Goal: Communication & Community: Participate in discussion

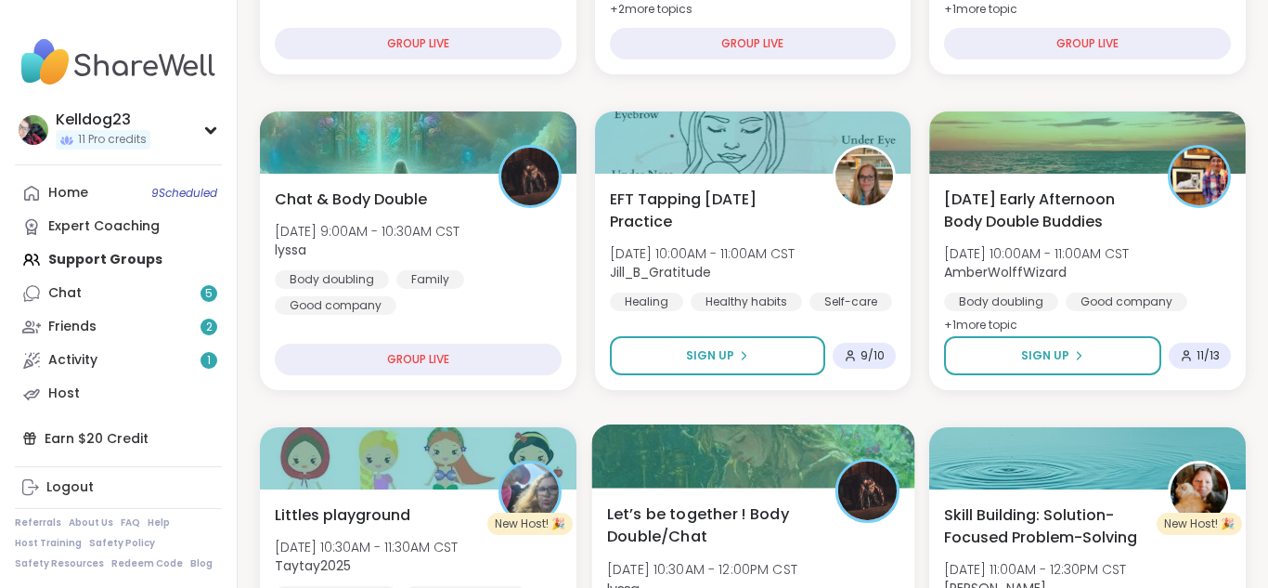
scroll to position [520, 0]
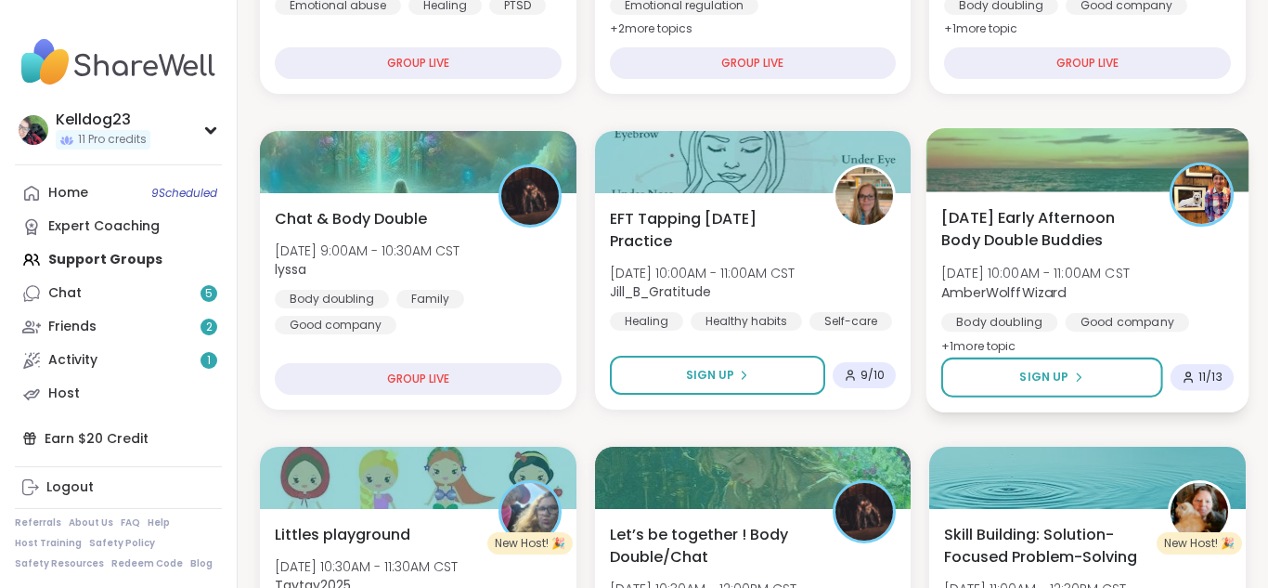
click at [1107, 185] on div at bounding box center [1087, 159] width 322 height 63
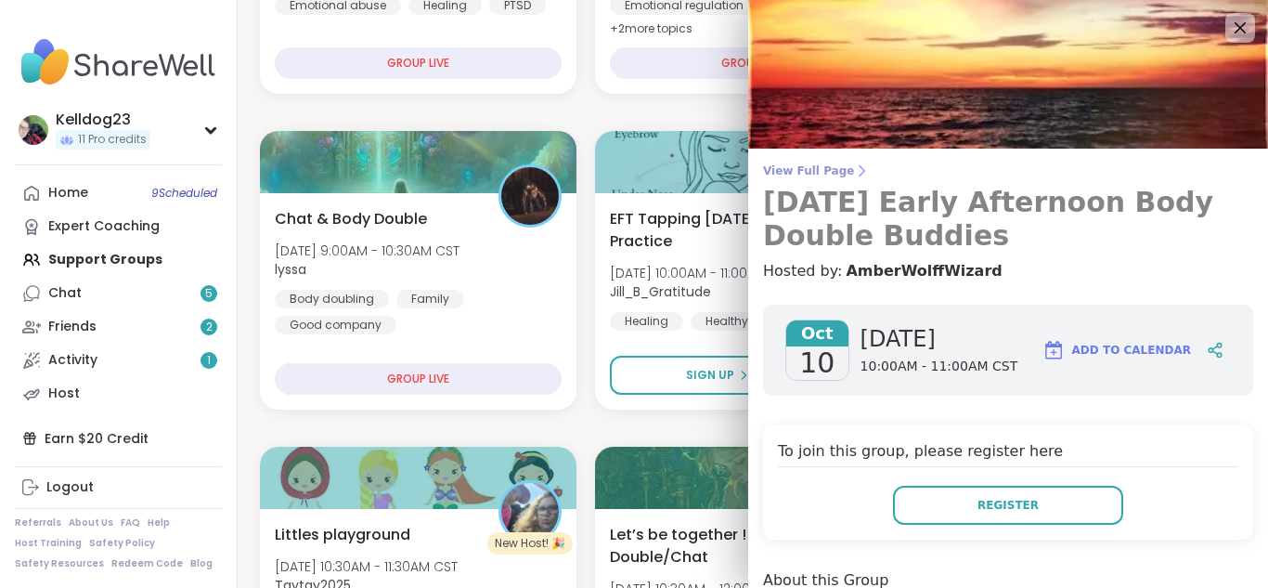
click at [1049, 242] on h3 "[DATE] Early Afternoon Body Double Buddies" at bounding box center [1008, 219] width 490 height 67
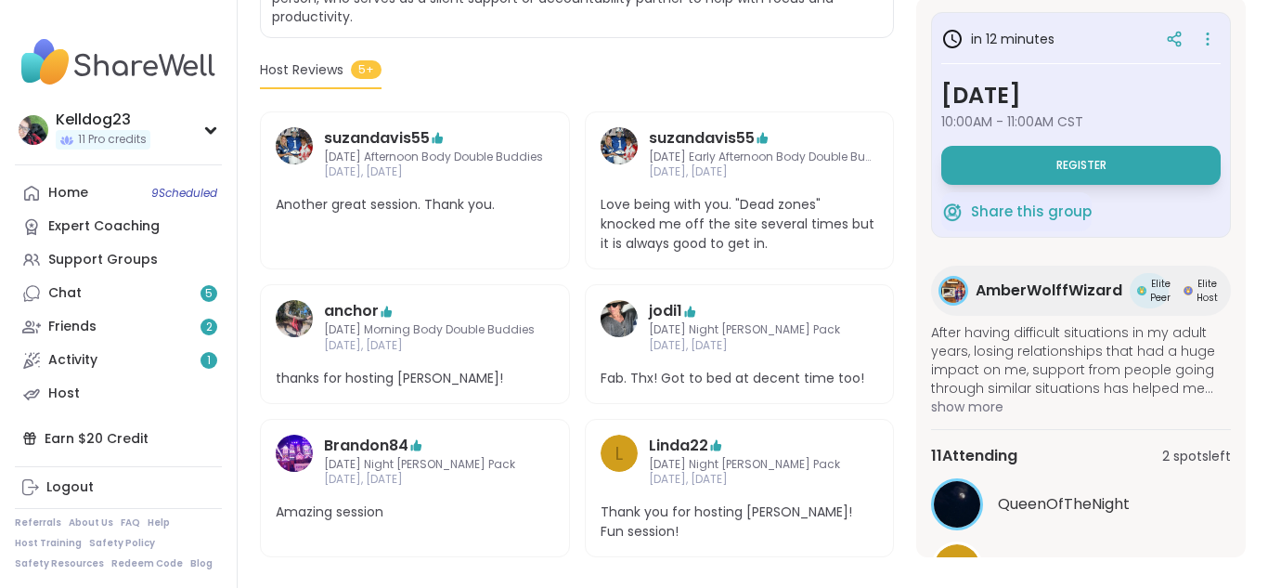
scroll to position [636, 0]
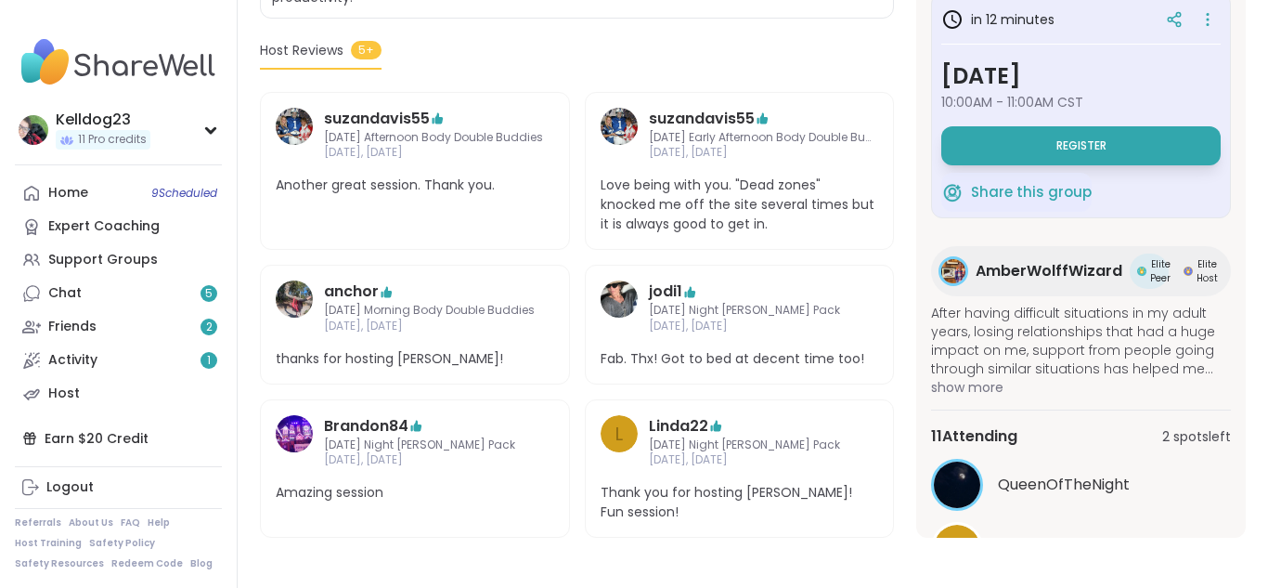
click at [1096, 429] on div "11 Attending 2 spots left" at bounding box center [1081, 436] width 300 height 22
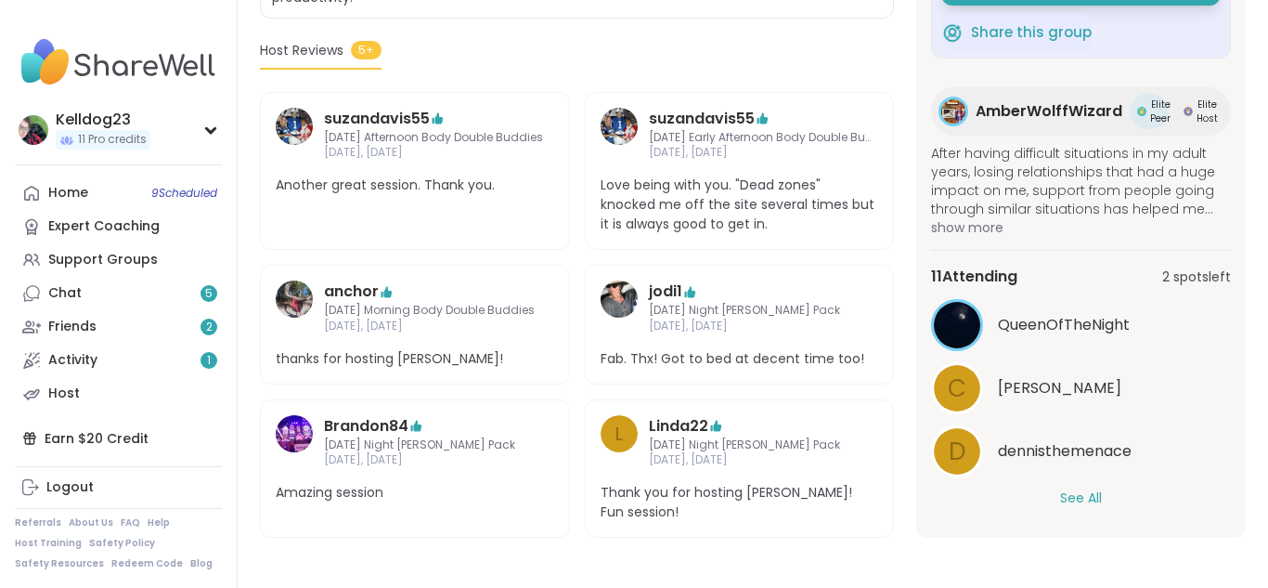
scroll to position [637, 0]
click at [1095, 496] on button "See All" at bounding box center [1081, 496] width 42 height 19
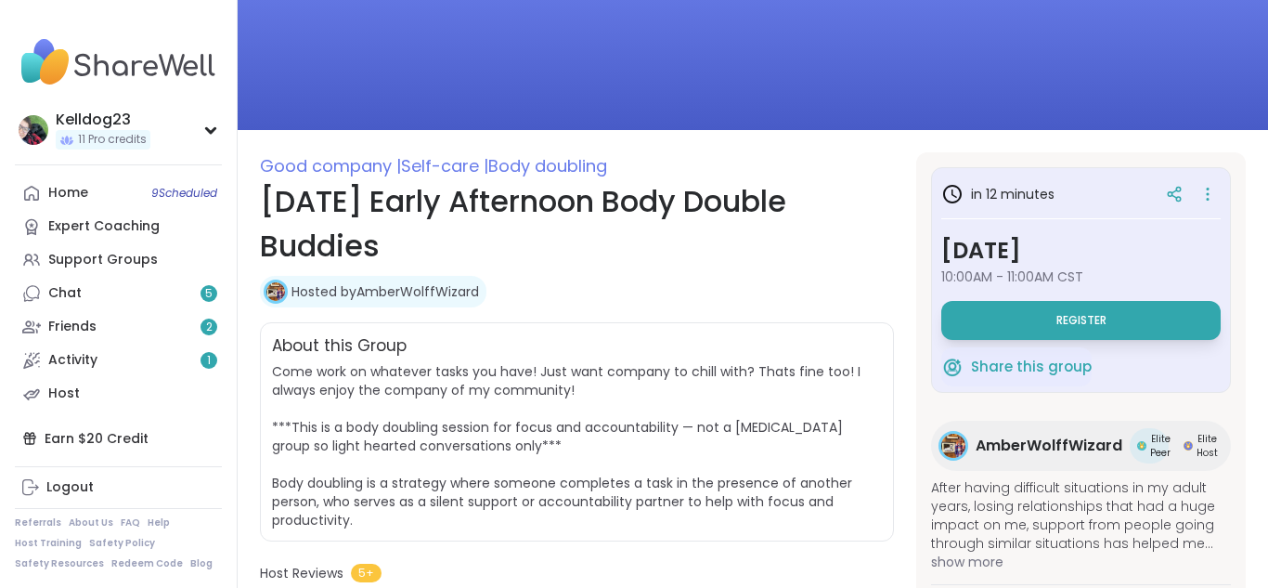
scroll to position [0, 0]
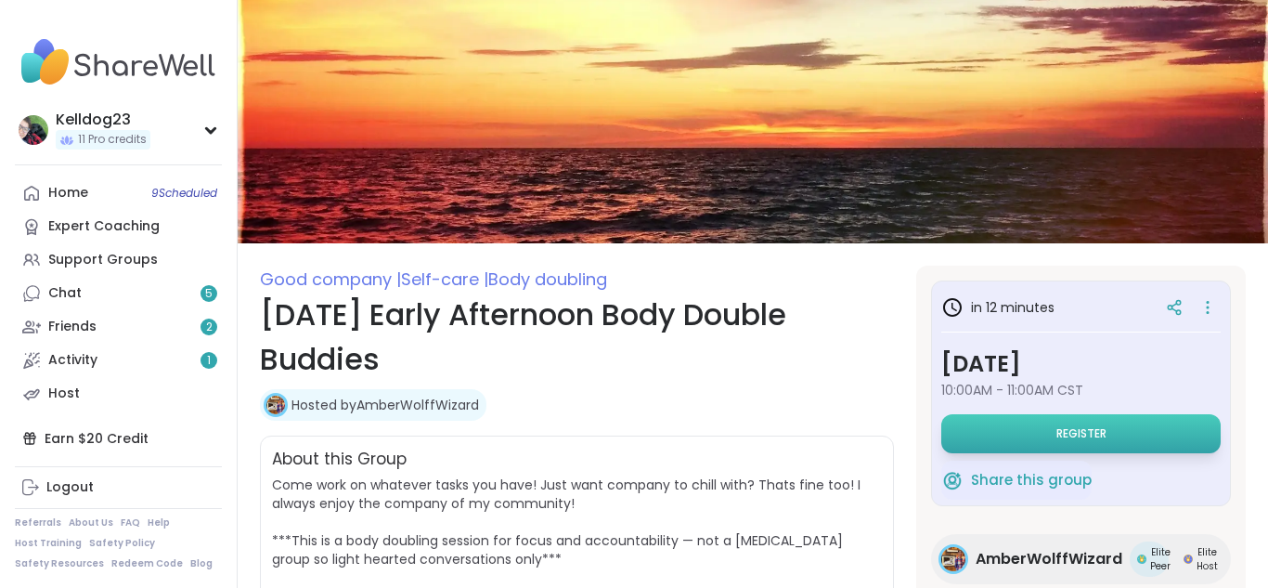
click at [1037, 426] on button "Register" at bounding box center [1080, 433] width 279 height 39
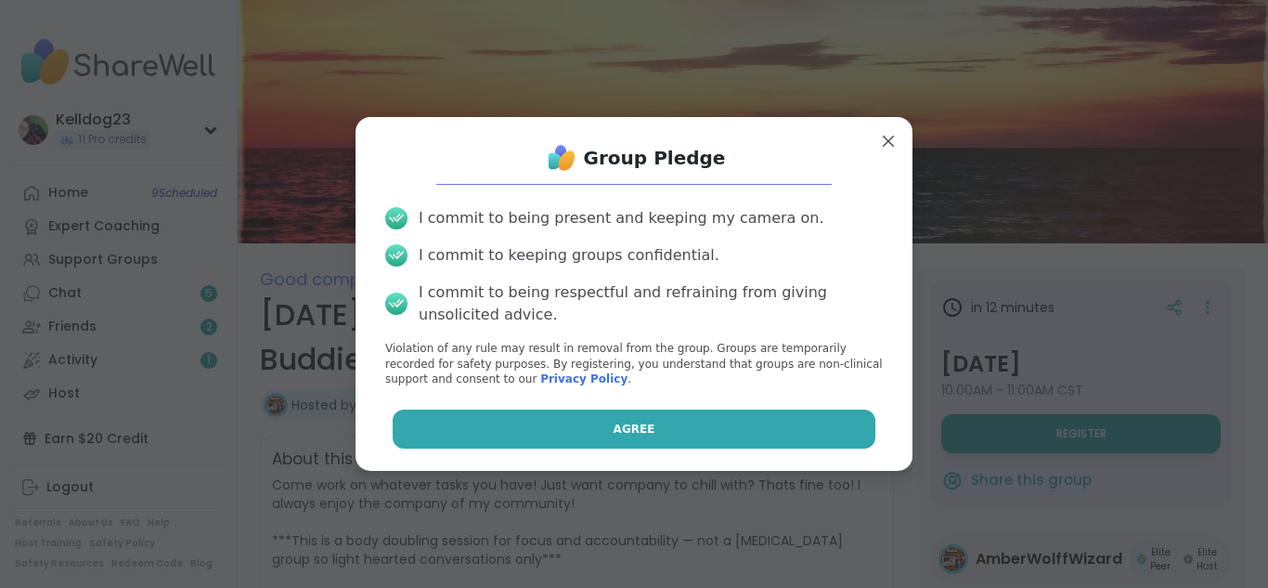
click at [774, 438] on button "Agree" at bounding box center [635, 428] width 484 height 39
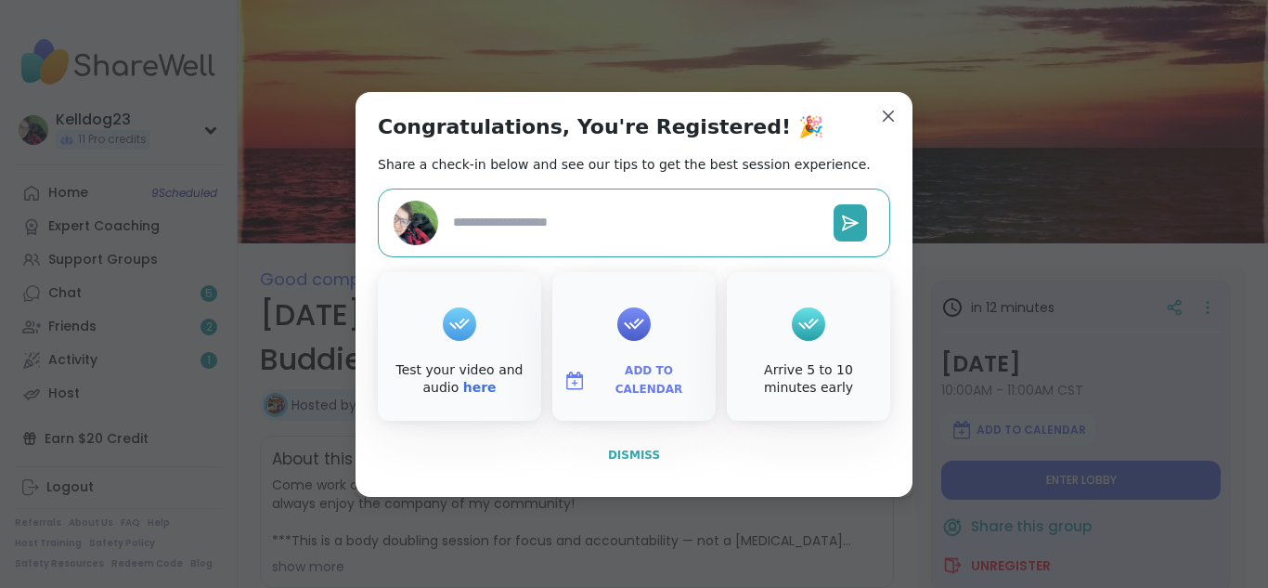
click at [630, 456] on span "Dismiss" at bounding box center [634, 454] width 52 height 13
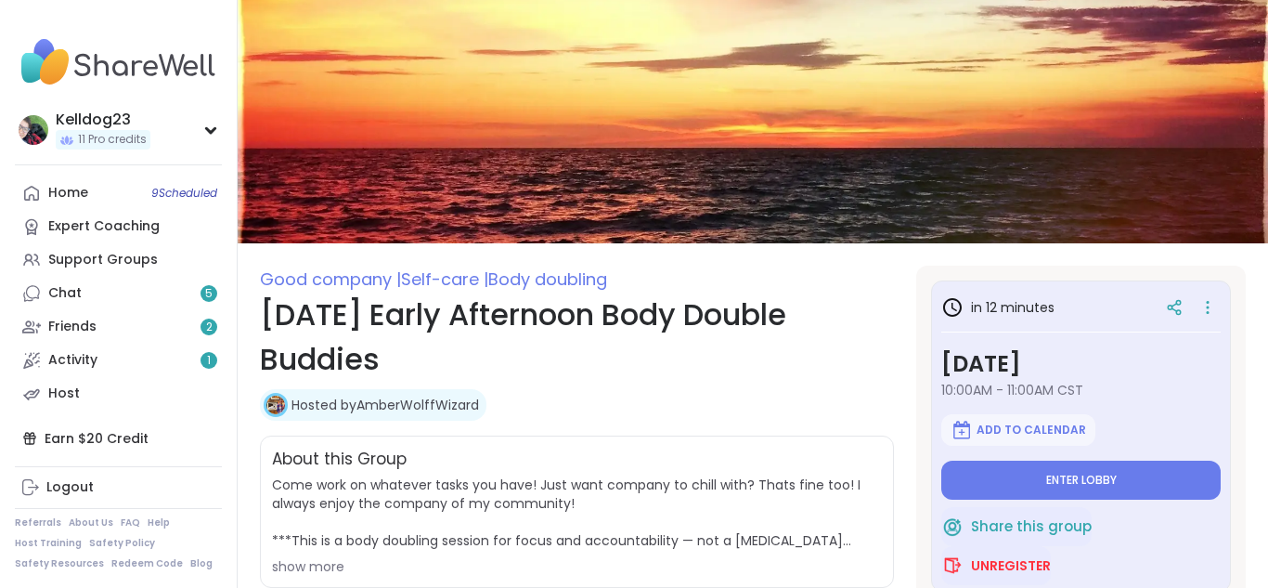
type textarea "*"
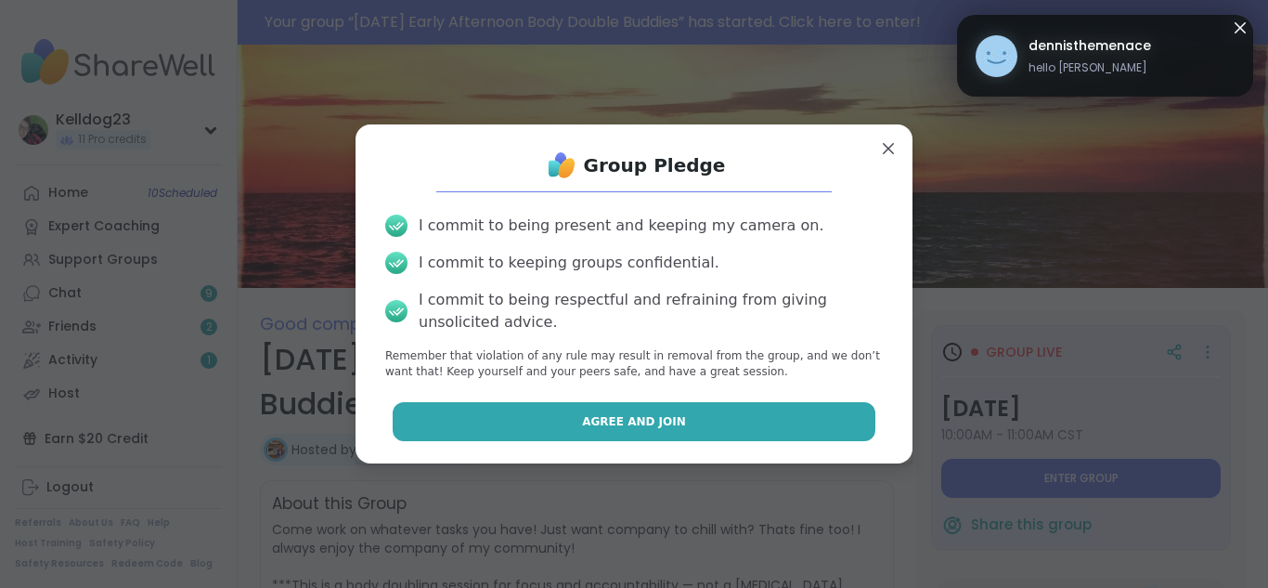
click at [770, 409] on button "Agree and Join" at bounding box center [635, 421] width 484 height 39
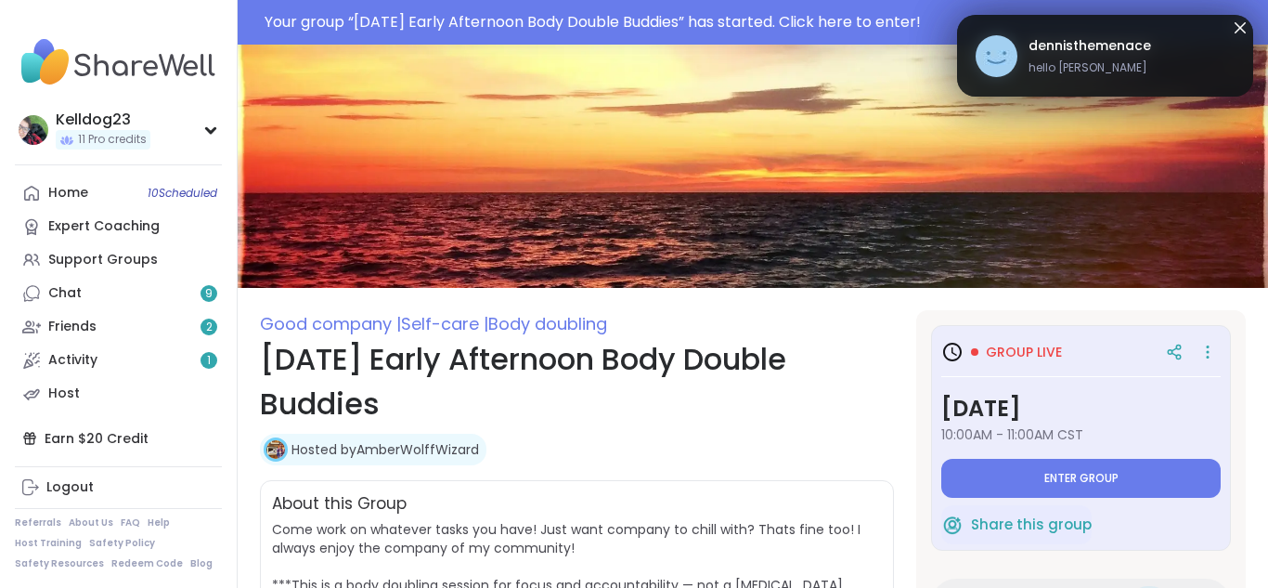
type textarea "*"
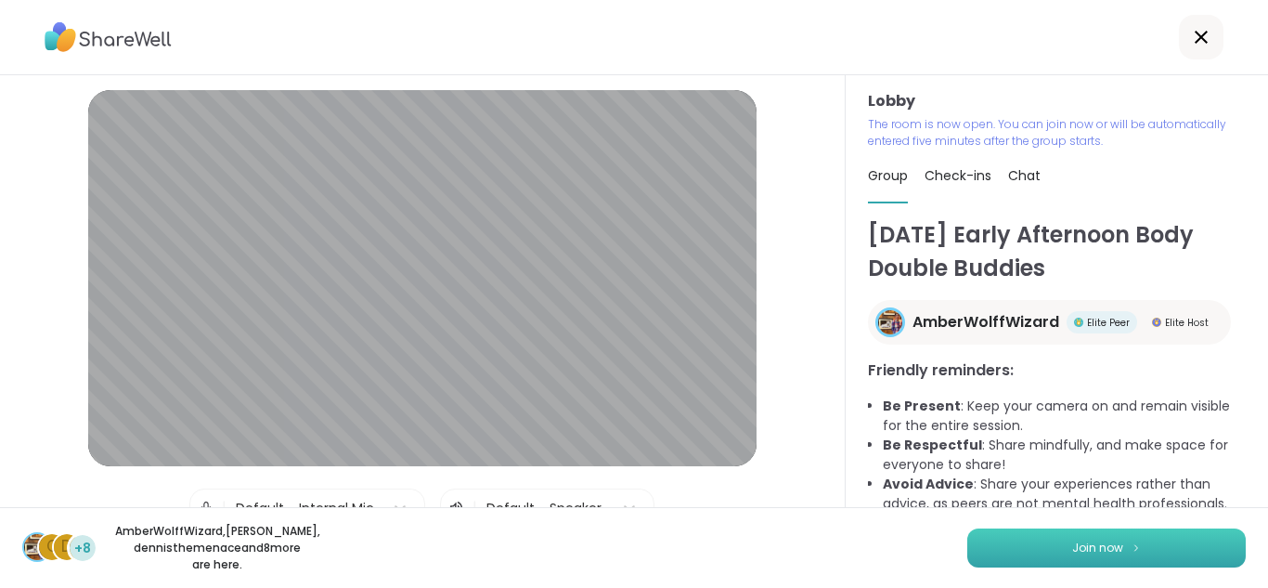
click at [1040, 553] on button "Join now" at bounding box center [1106, 547] width 278 height 39
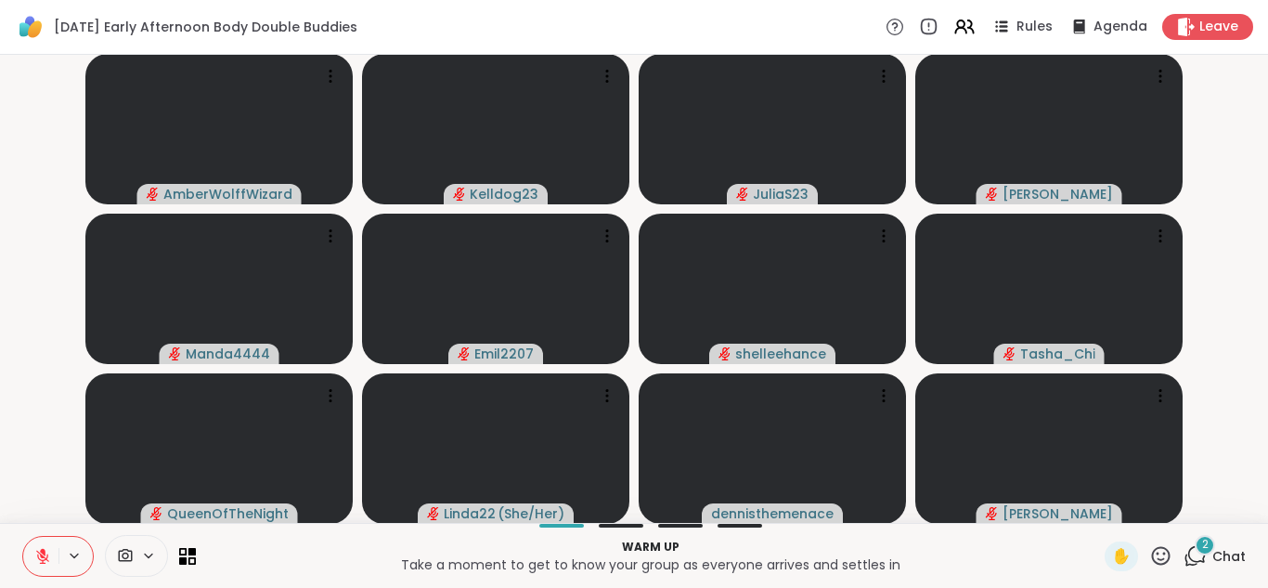
click at [1199, 551] on div "2" at bounding box center [1205, 545] width 20 height 20
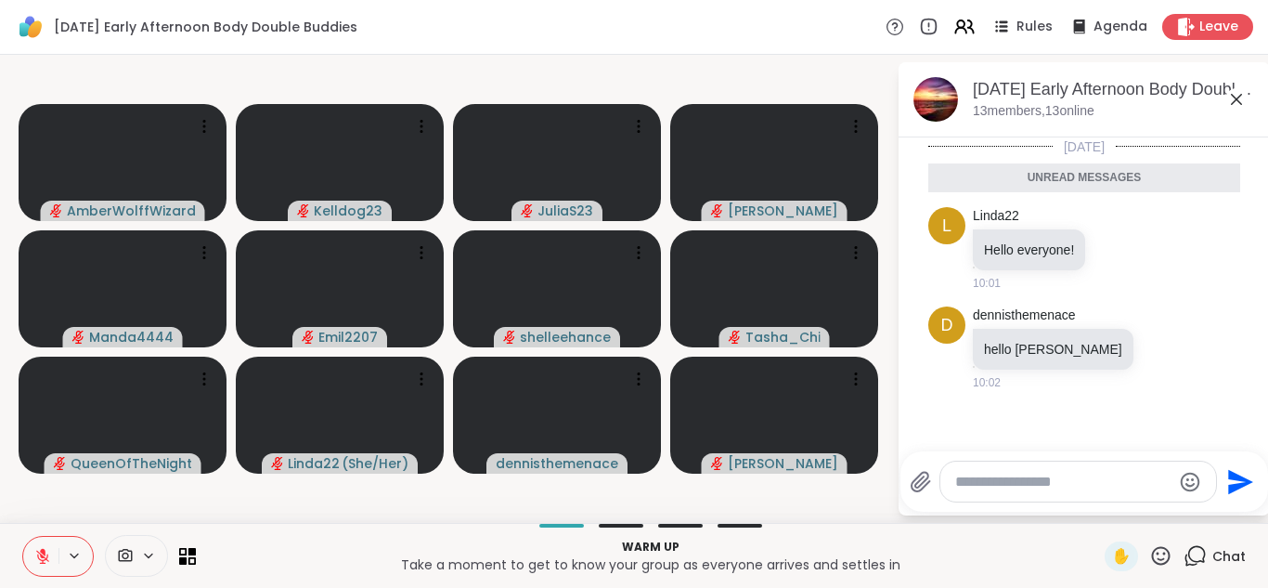
click at [1235, 100] on icon at bounding box center [1236, 99] width 11 height 11
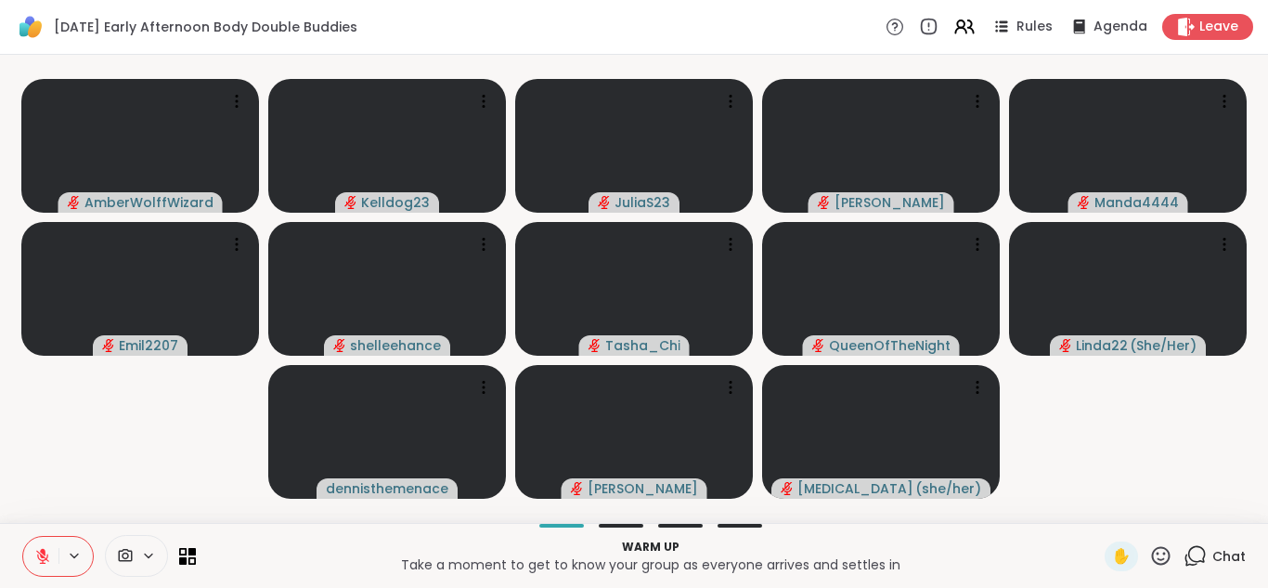
click at [1199, 550] on icon at bounding box center [1195, 555] width 23 height 23
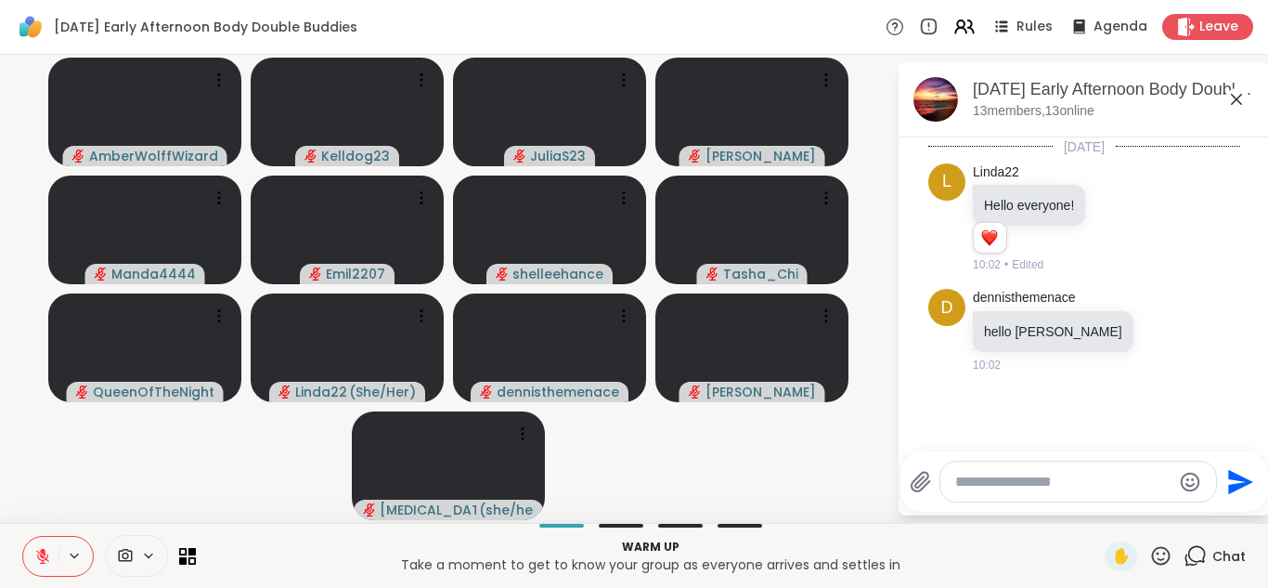
click at [1041, 474] on textarea "Type your message" at bounding box center [1063, 481] width 216 height 19
type textarea "**********"
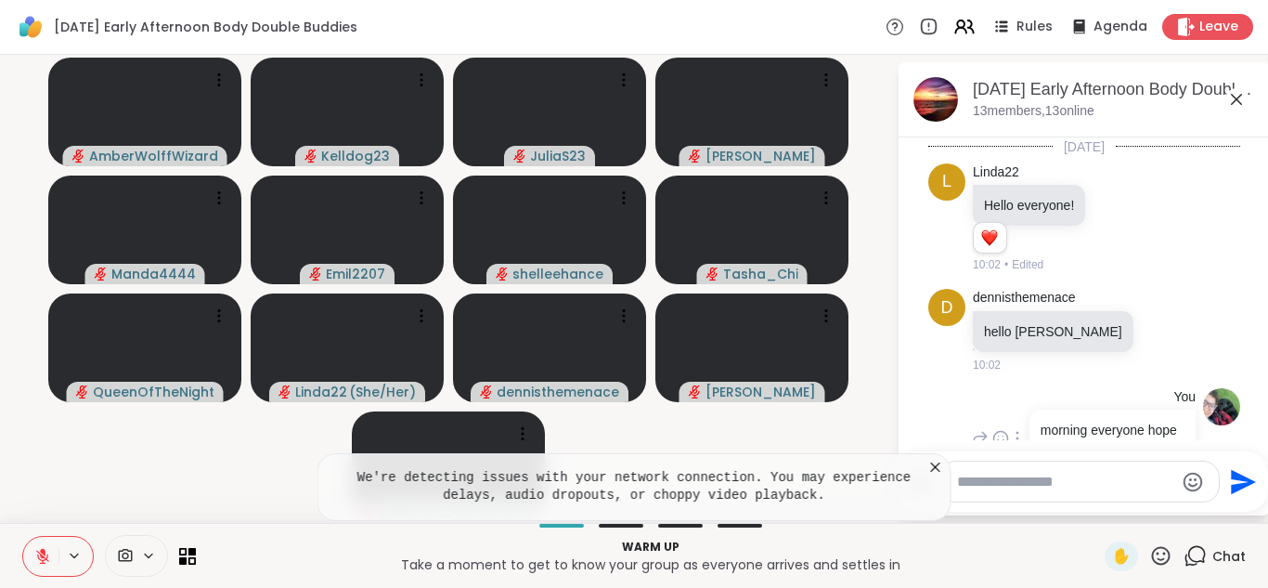
scroll to position [58, 0]
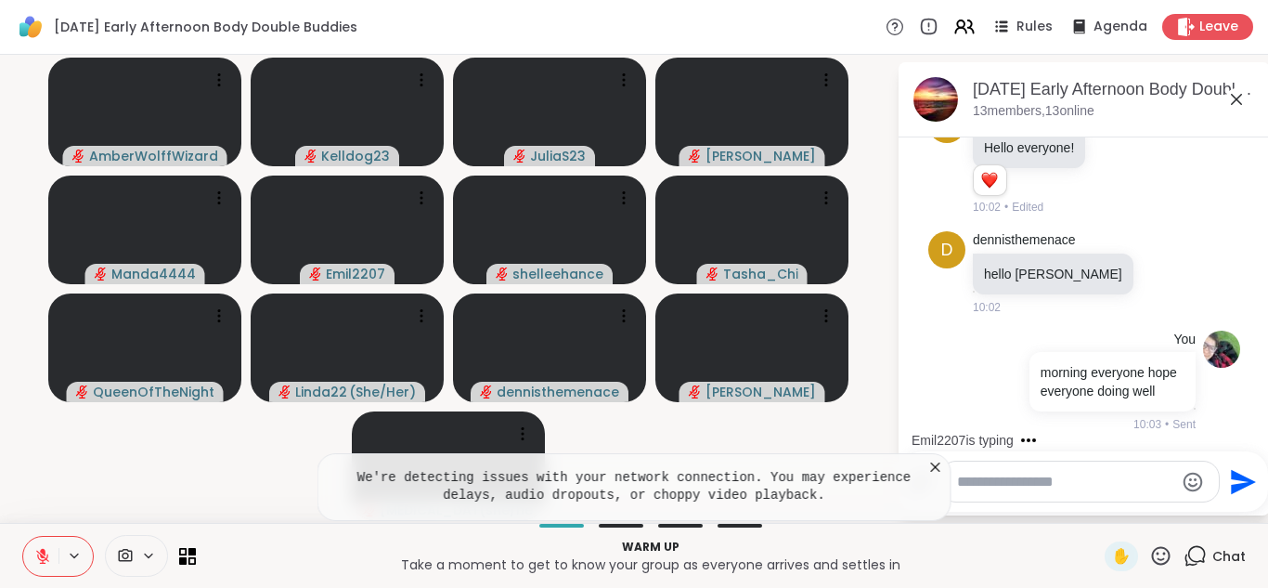
click at [932, 465] on icon at bounding box center [935, 467] width 19 height 19
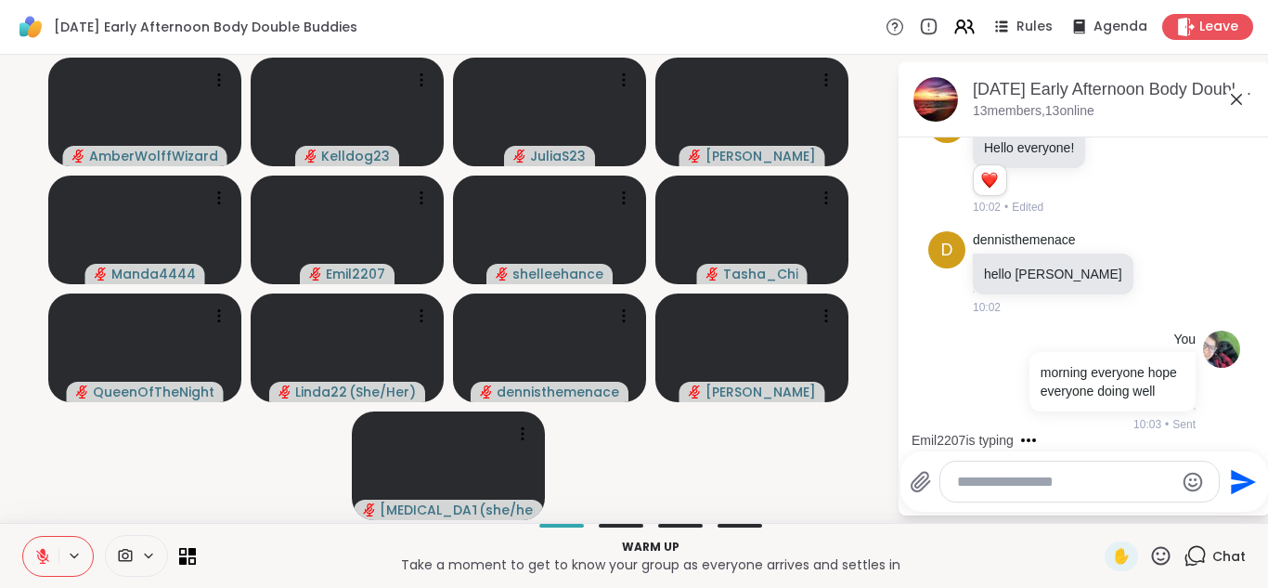
click at [1235, 107] on icon at bounding box center [1236, 99] width 22 height 22
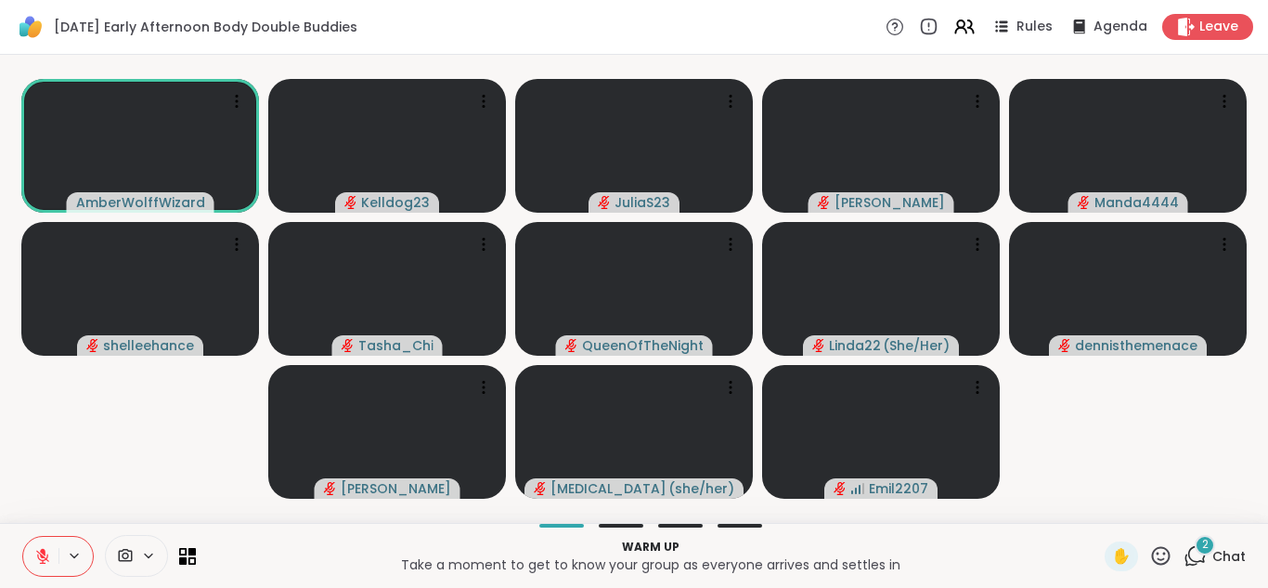
click at [1197, 550] on div "2" at bounding box center [1205, 545] width 20 height 20
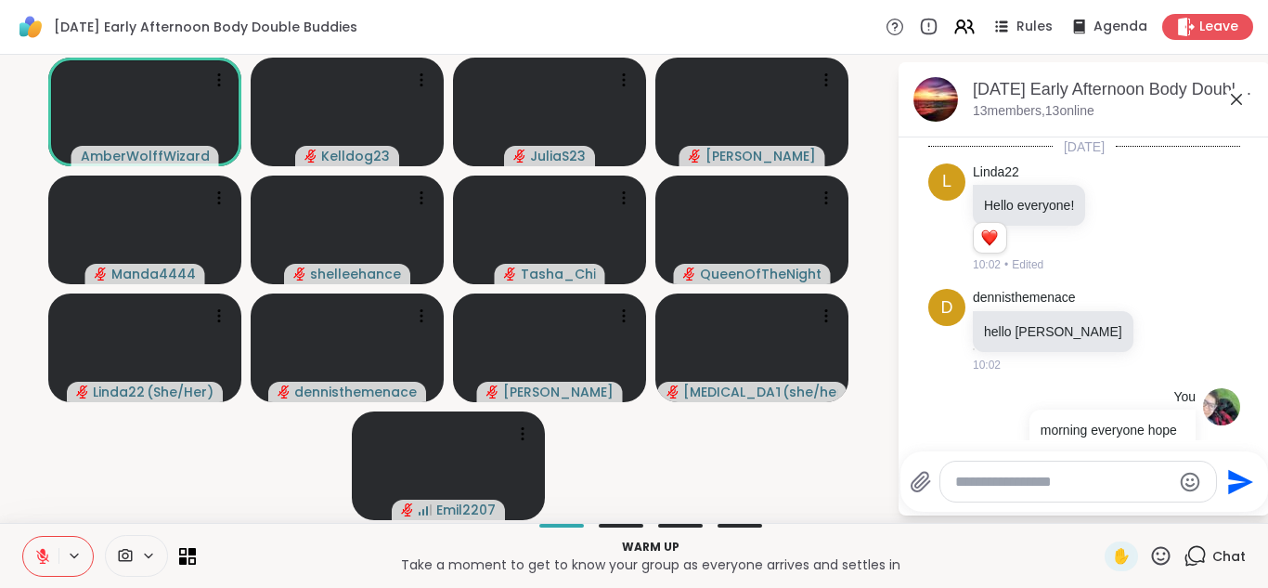
scroll to position [393, 0]
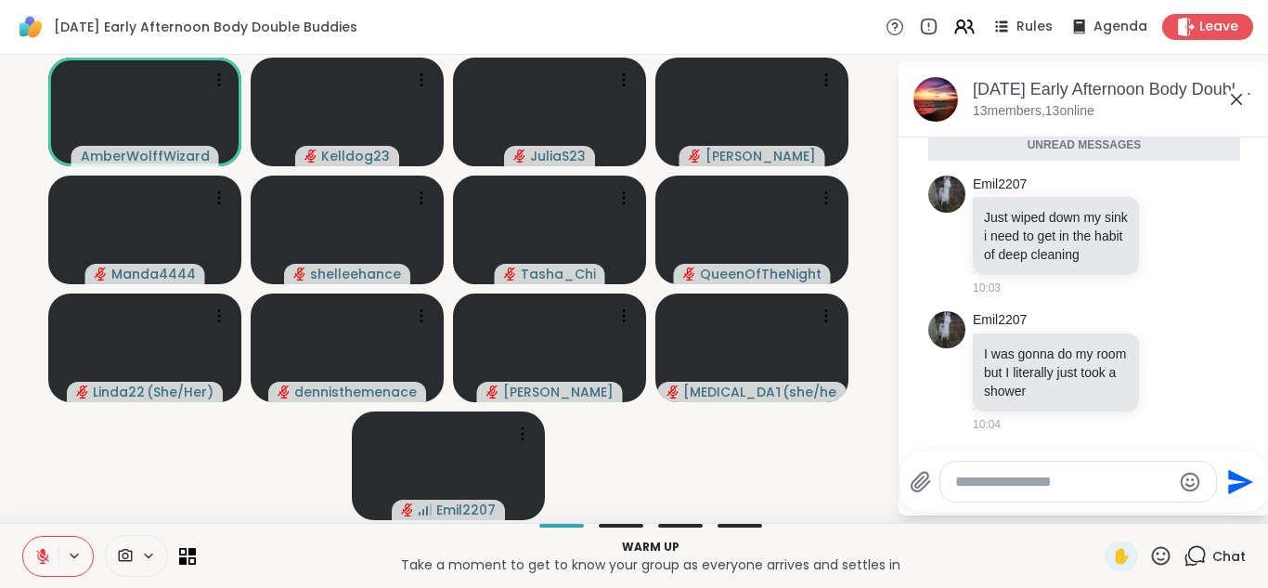
click at [977, 487] on textarea "Type your message" at bounding box center [1063, 481] width 216 height 19
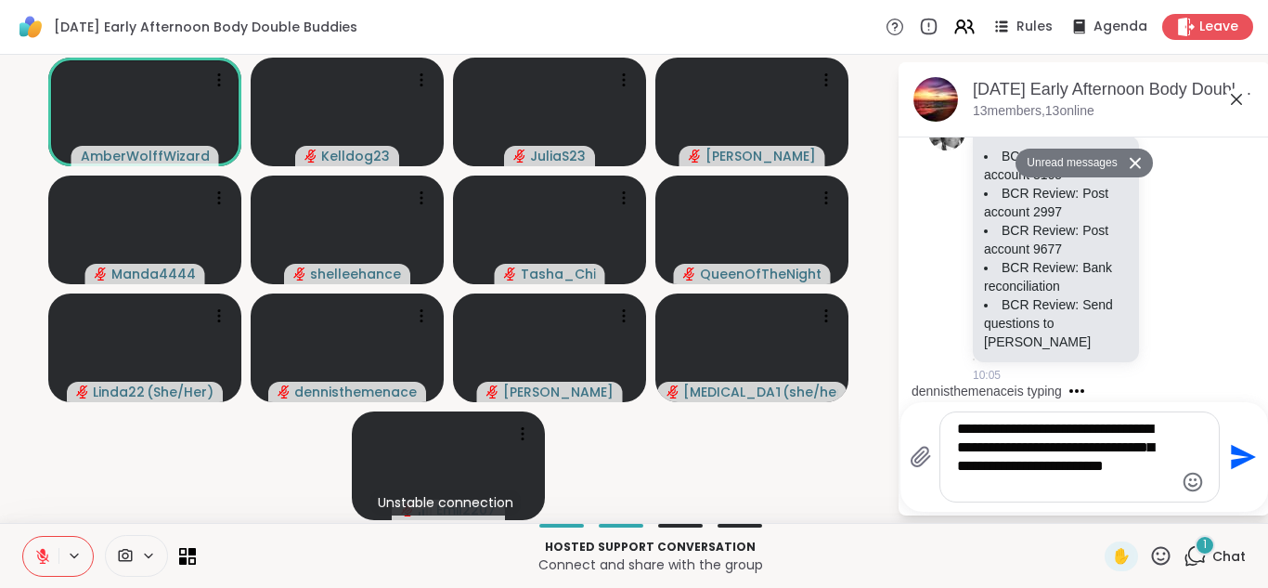
scroll to position [690, 0]
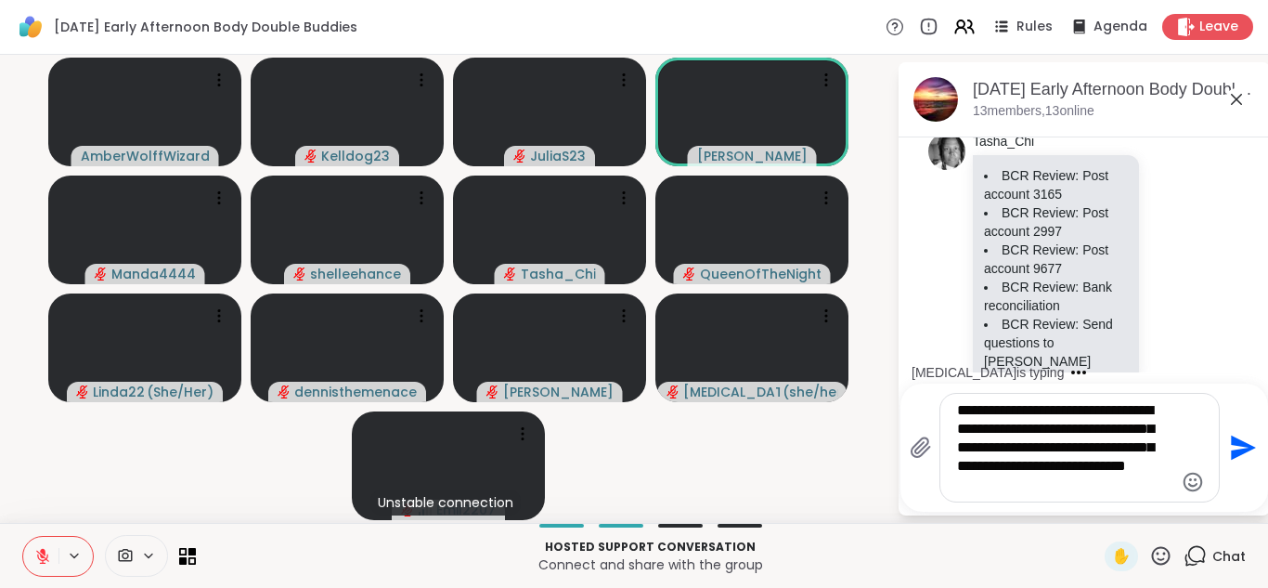
type textarea "**********"
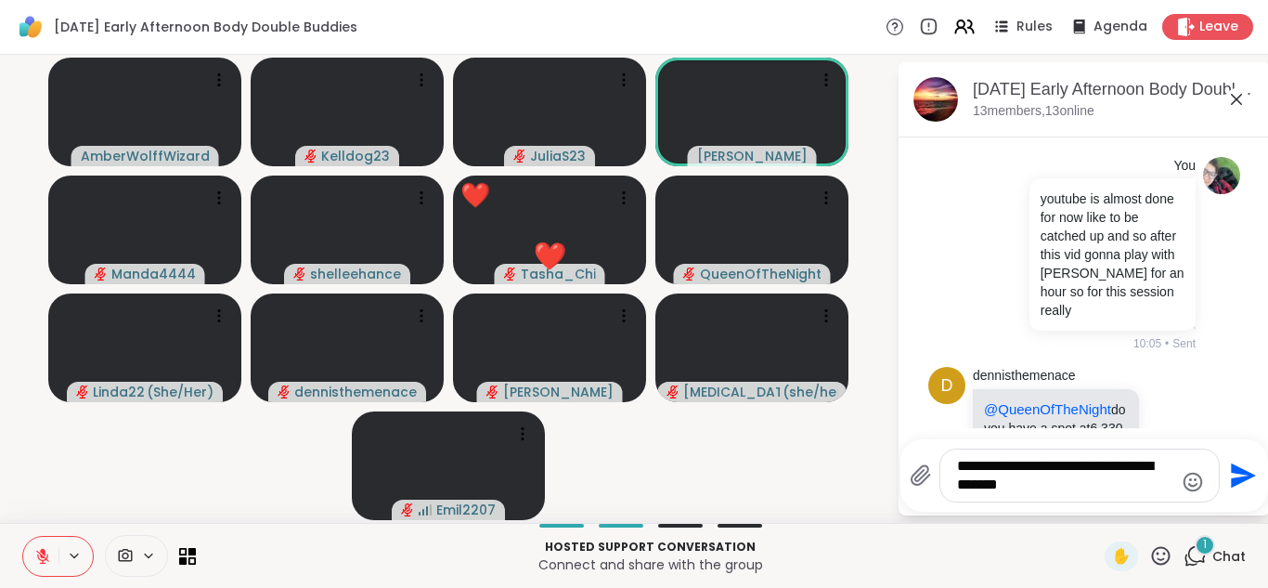
scroll to position [1136, 0]
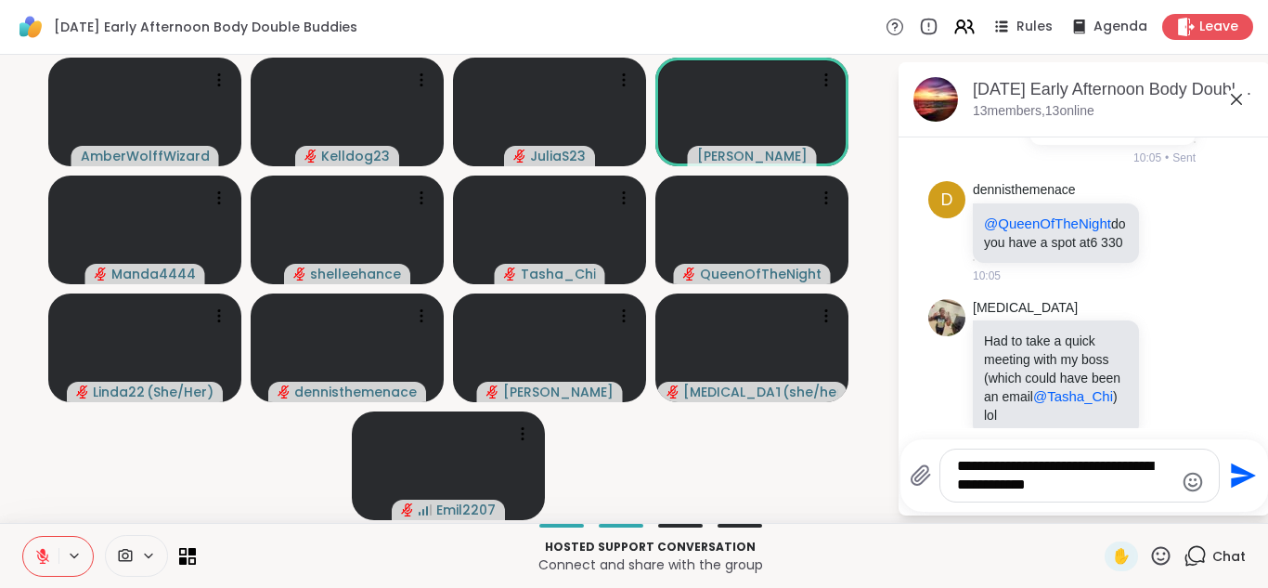
type textarea "**********"
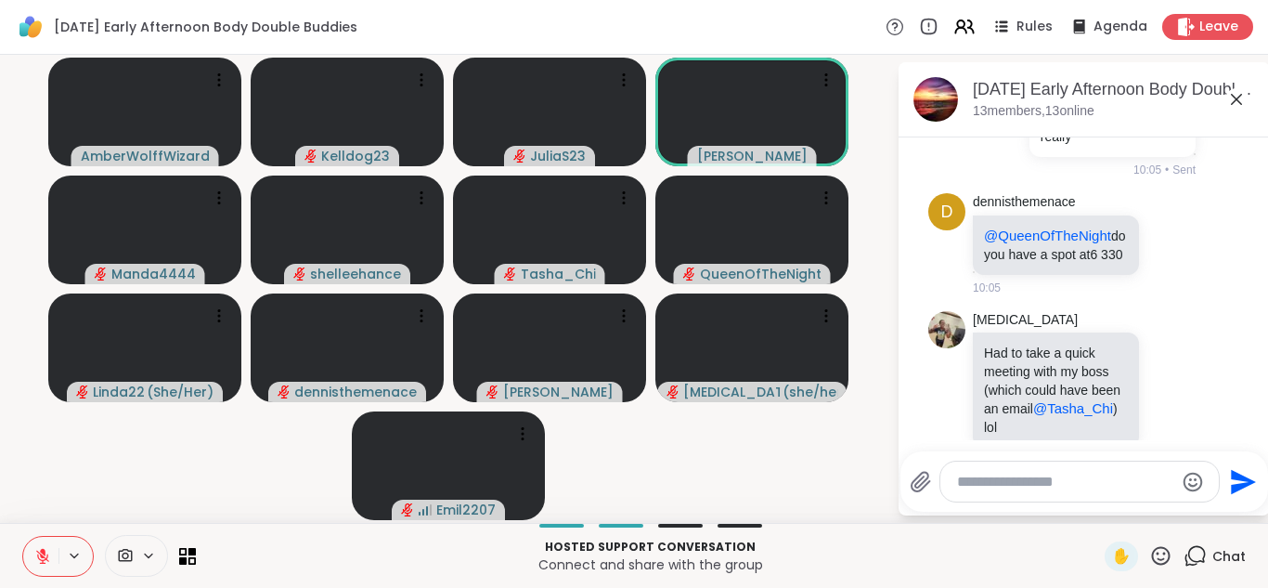
scroll to position [1260, 0]
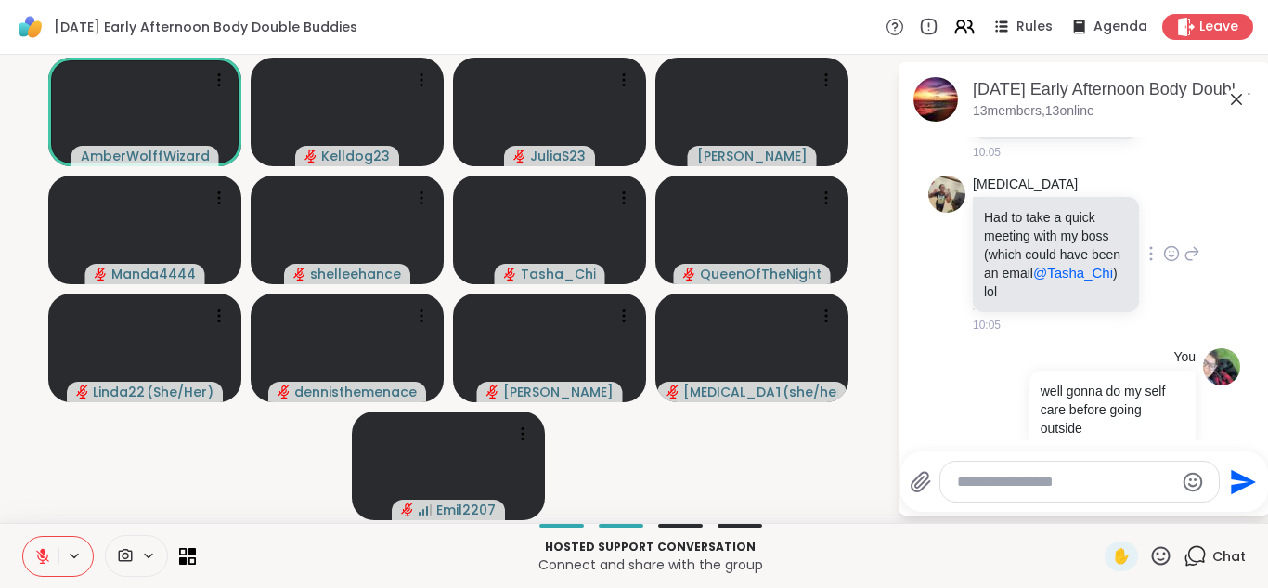
click at [1165, 244] on icon at bounding box center [1171, 253] width 17 height 19
click at [1028, 215] on div "Select Reaction: Heart" at bounding box center [1024, 223] width 17 height 17
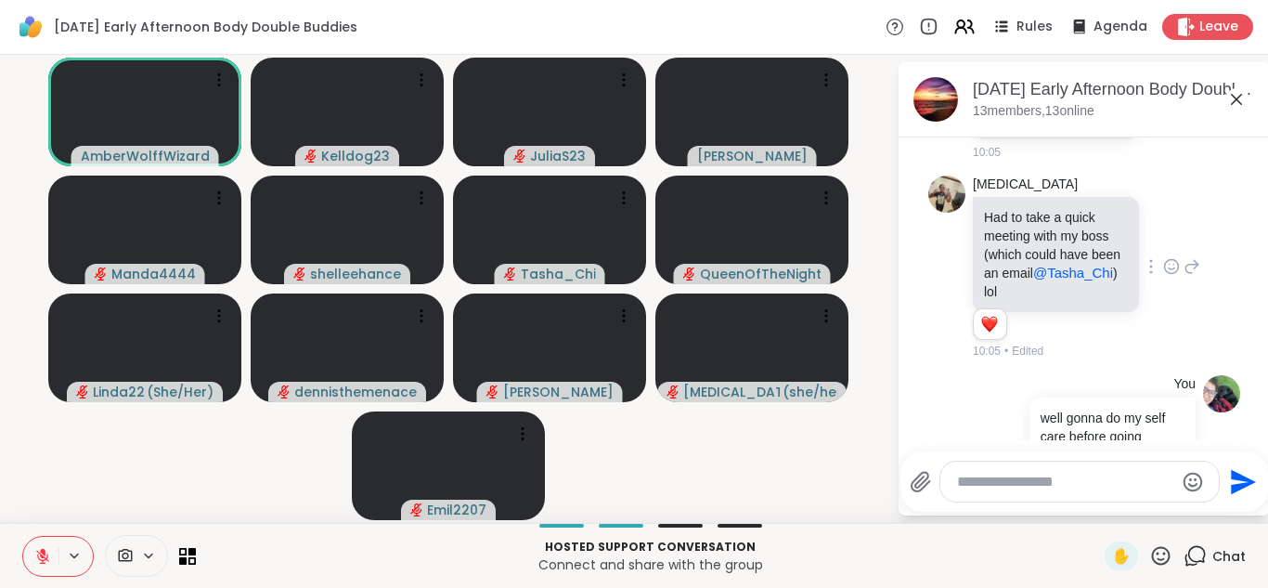
click at [1232, 94] on icon at bounding box center [1236, 99] width 11 height 11
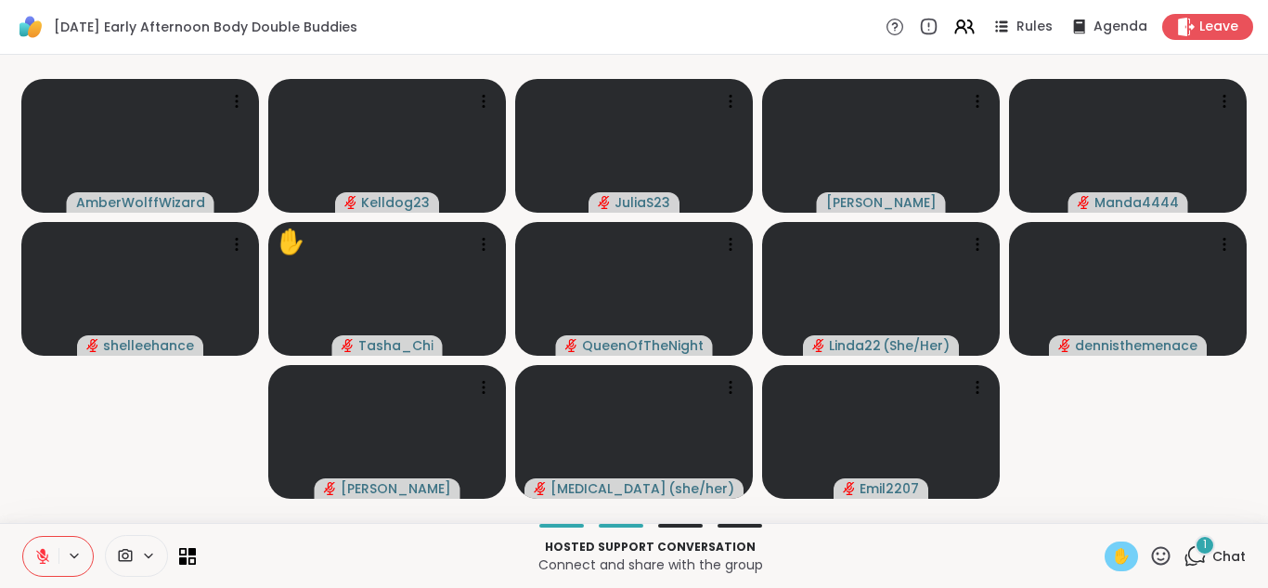
click at [1126, 553] on span "✋" at bounding box center [1121, 556] width 19 height 22
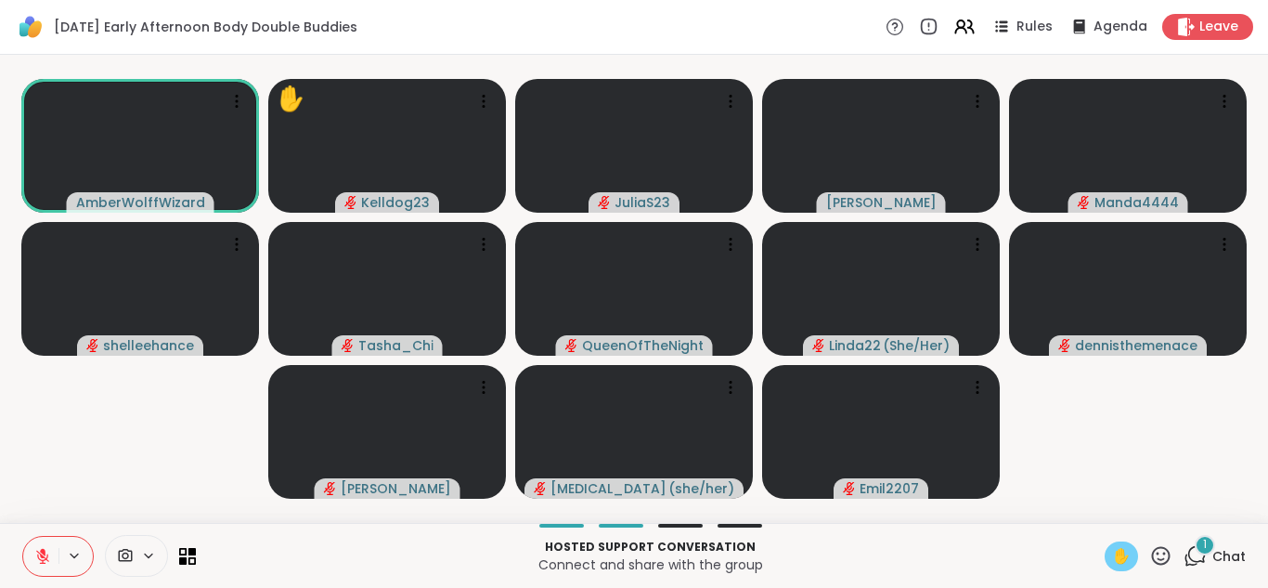
click at [1199, 546] on div "1" at bounding box center [1205, 545] width 20 height 20
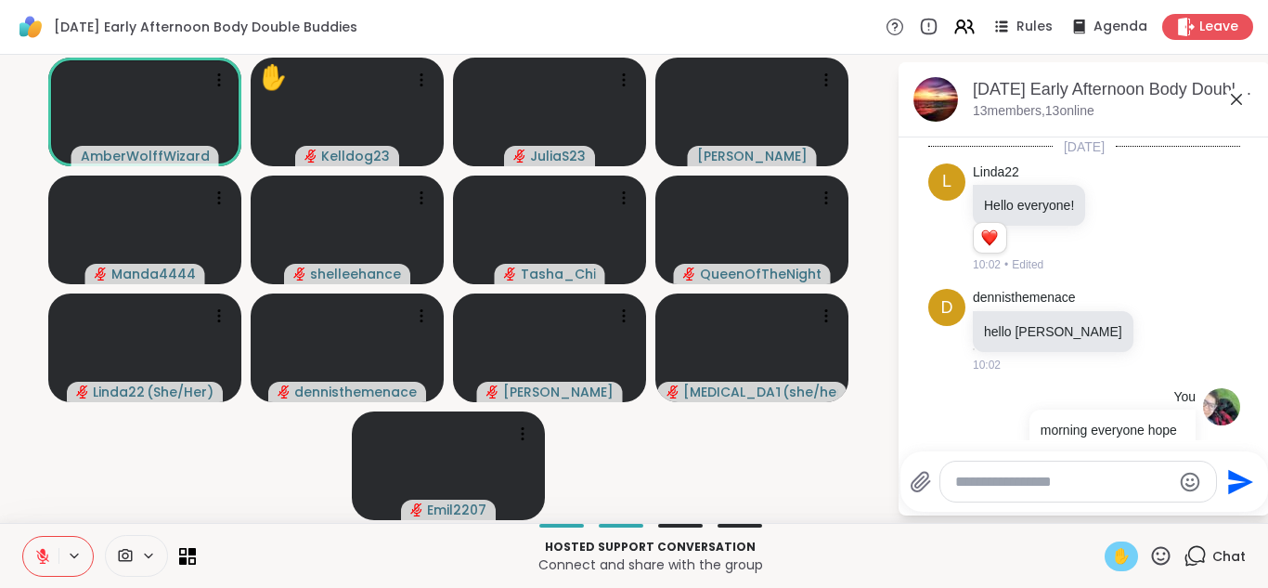
scroll to position [1467, 0]
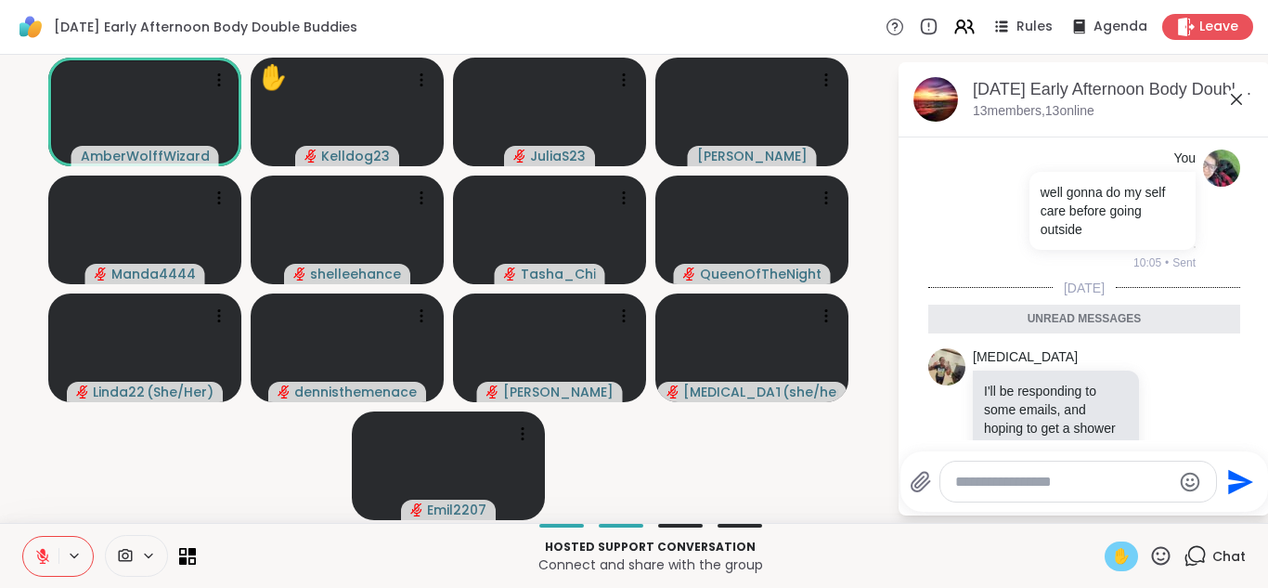
click at [26, 549] on button at bounding box center [40, 556] width 35 height 39
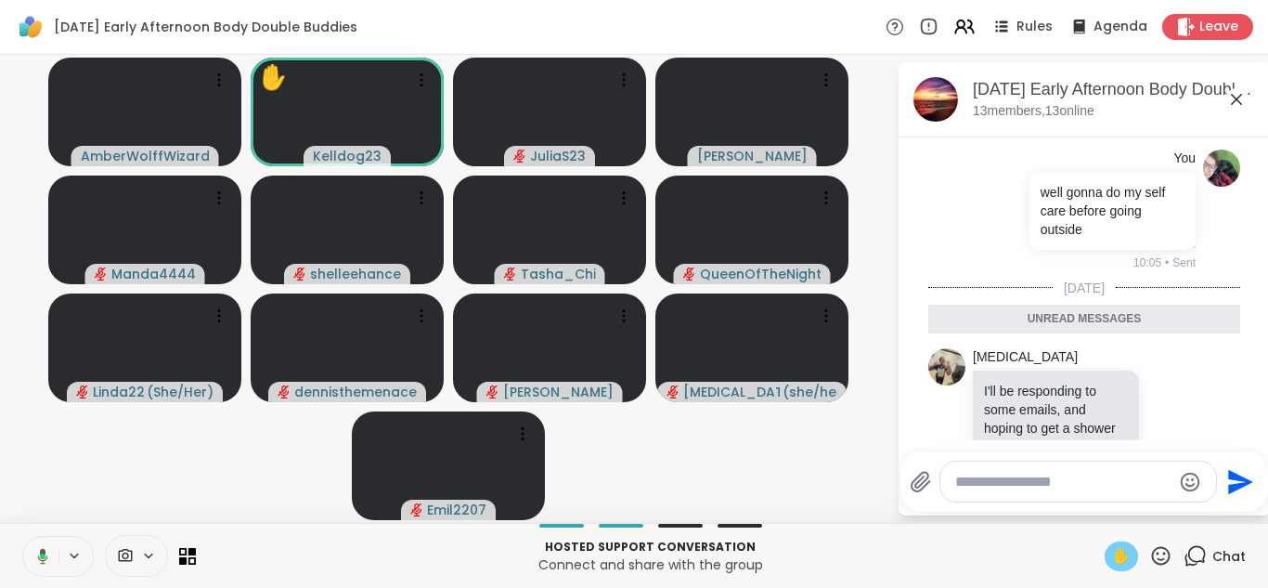
click at [1238, 97] on icon at bounding box center [1236, 99] width 11 height 11
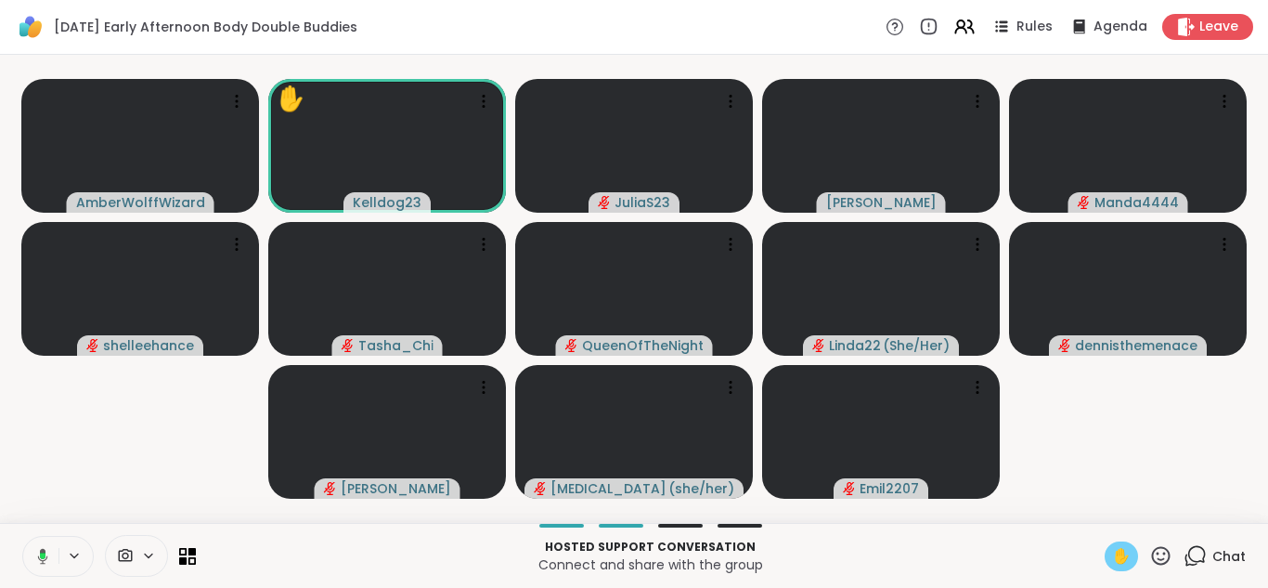
click at [35, 548] on icon at bounding box center [40, 556] width 17 height 17
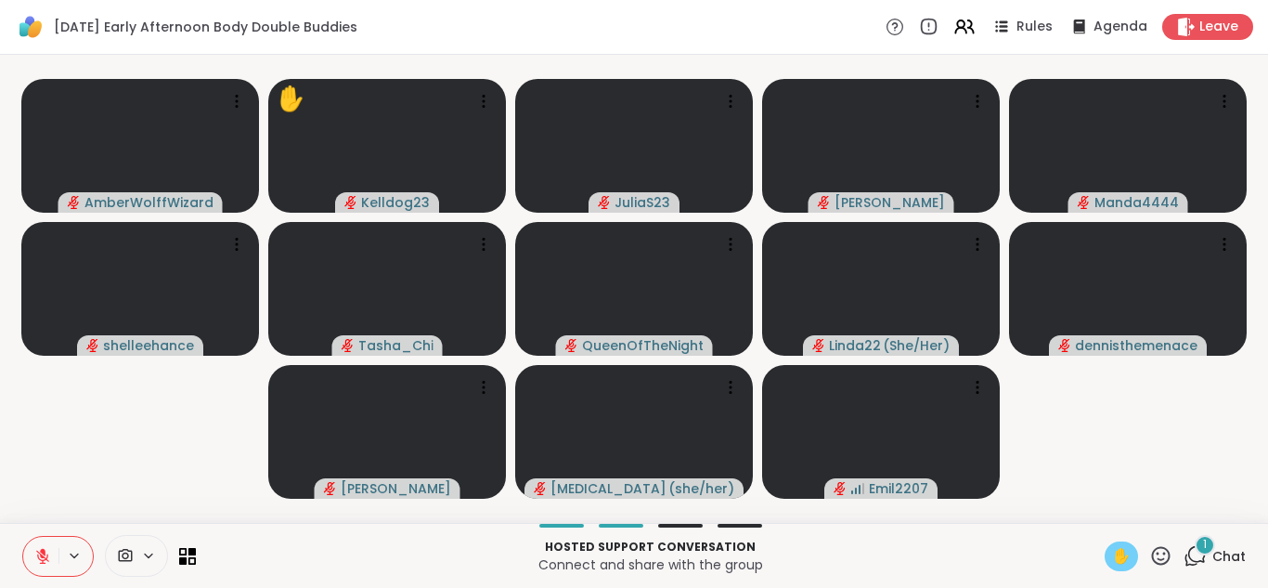
click at [1128, 559] on span "✋" at bounding box center [1121, 556] width 19 height 22
click at [1192, 553] on icon at bounding box center [1195, 555] width 23 height 23
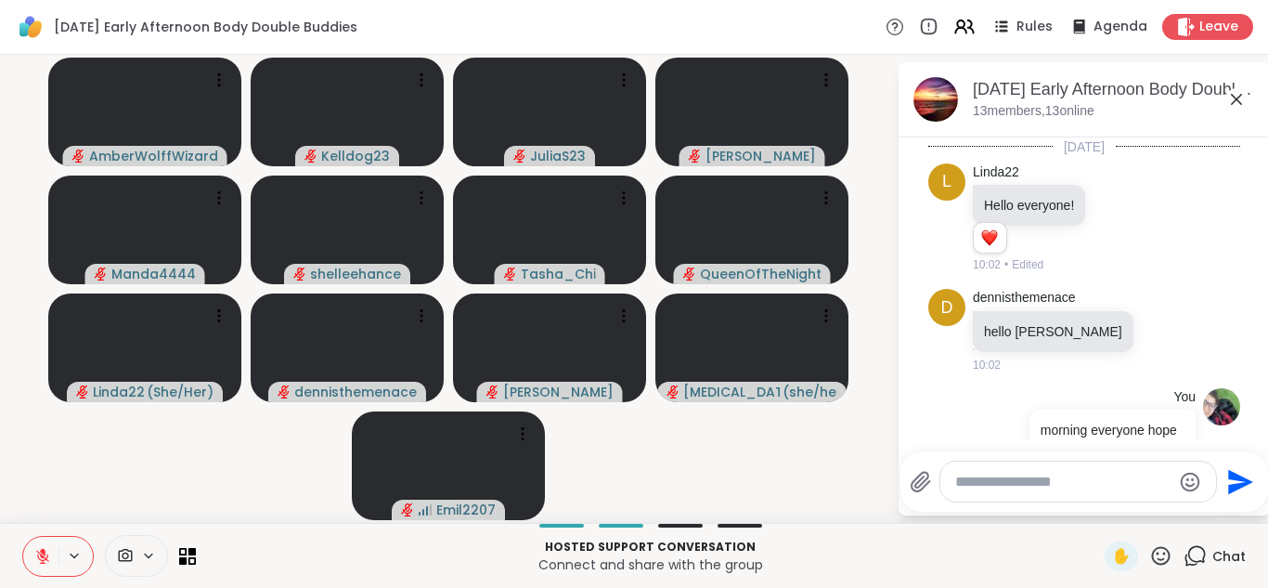
scroll to position [1585, 0]
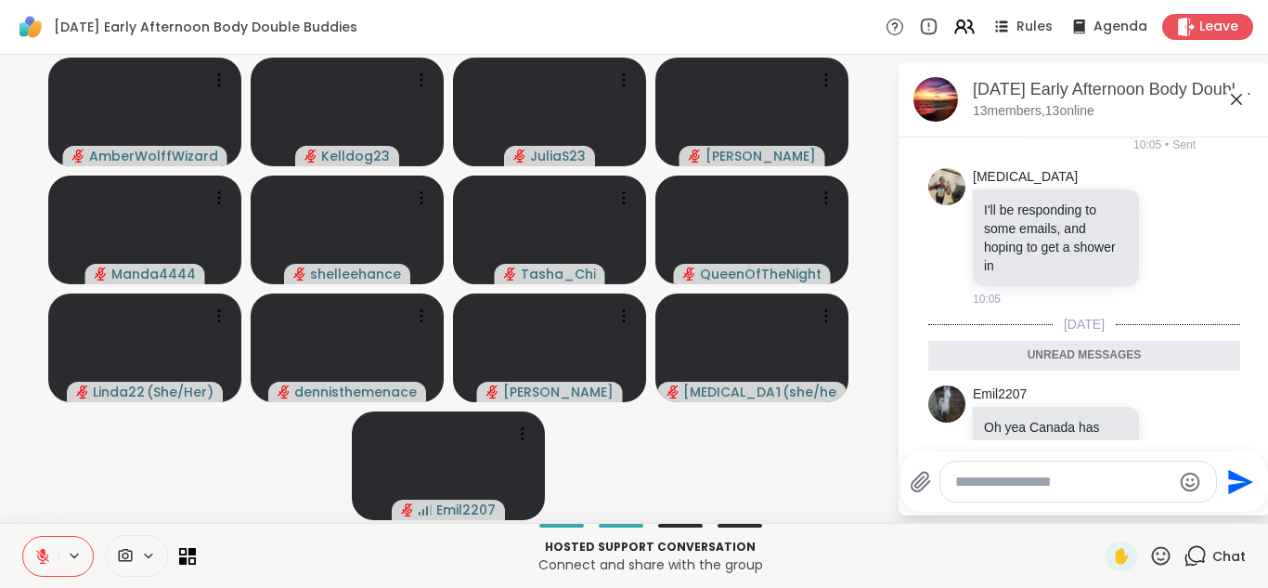
click at [1240, 103] on icon at bounding box center [1236, 99] width 11 height 11
